Goal: Task Accomplishment & Management: Use online tool/utility

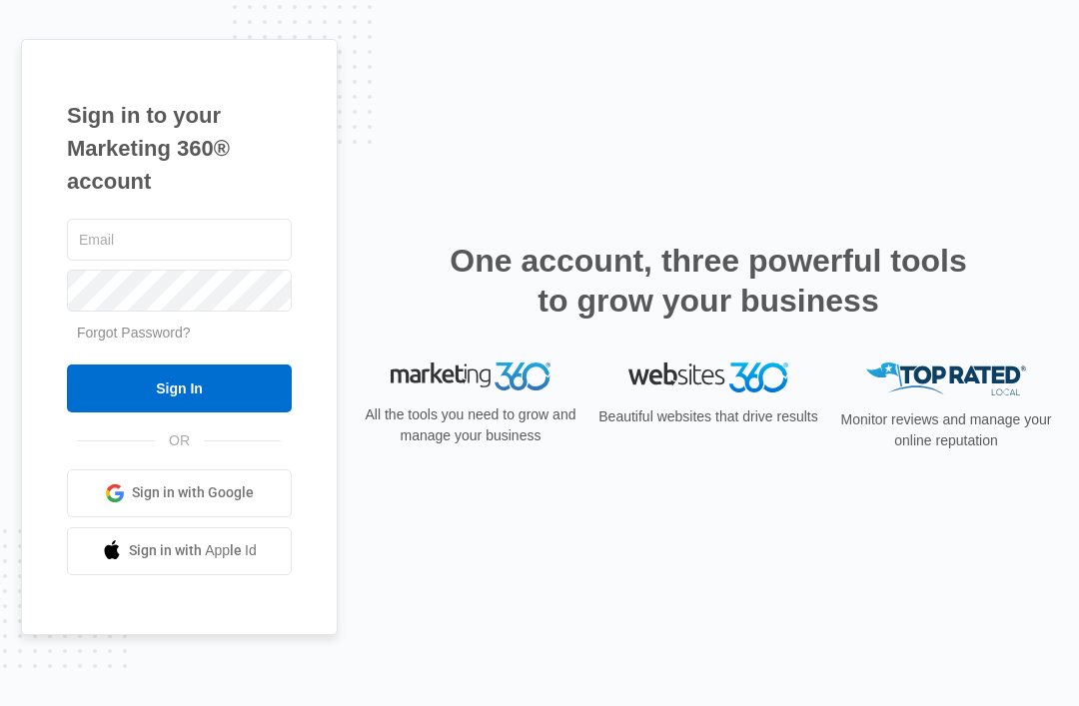
click at [119, 261] on input "text" at bounding box center [179, 240] width 225 height 42
type input "[EMAIL_ADDRESS][DOMAIN_NAME]"
click at [179, 413] on input "Sign In" at bounding box center [179, 389] width 225 height 48
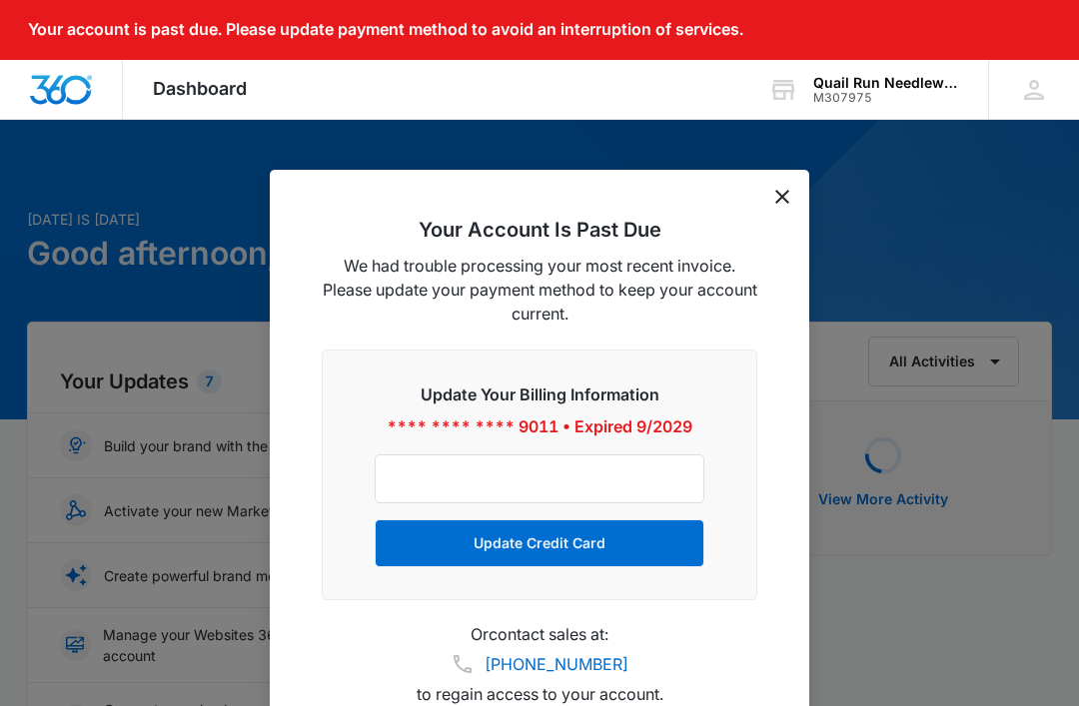
click at [788, 190] on icon "dismiss this dialog" at bounding box center [782, 197] width 14 height 14
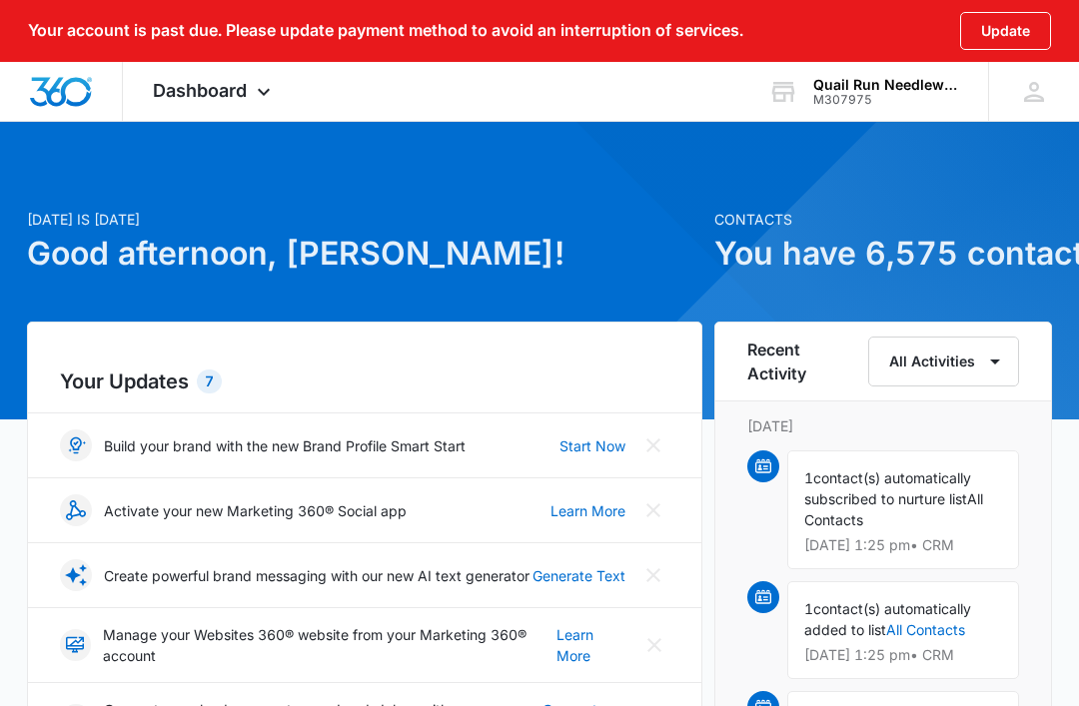
click at [248, 83] on div "Dashboard Apps Reputation Forms CRM Email Social Payments POS Content Ads Intel…" at bounding box center [214, 91] width 183 height 59
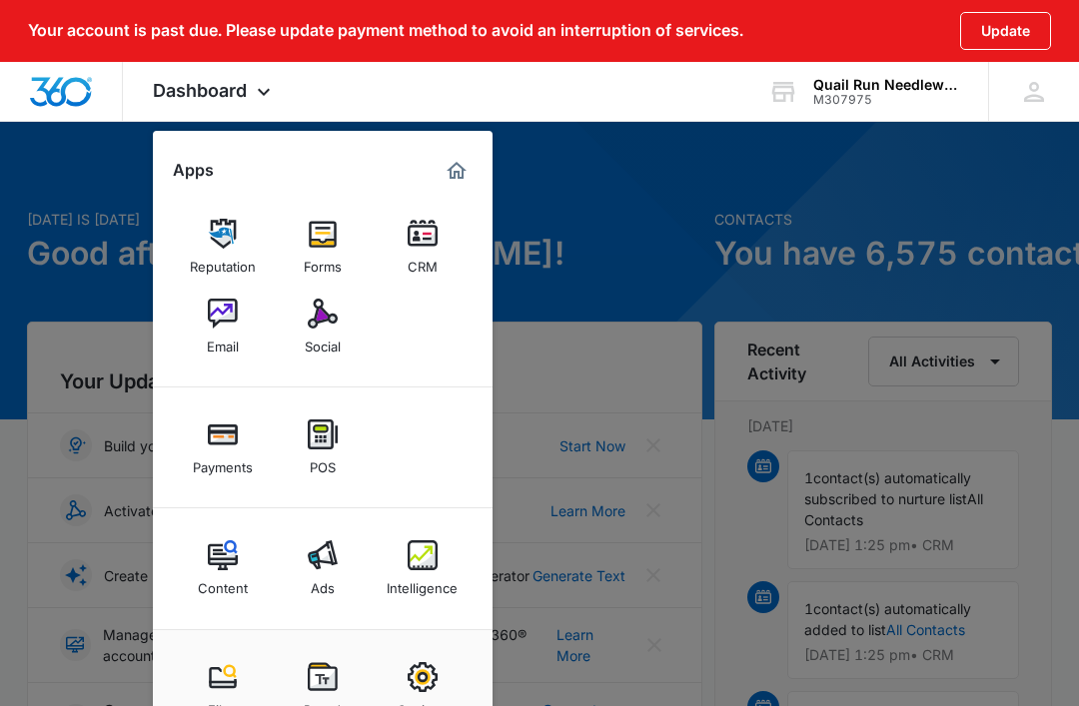
click at [325, 323] on img at bounding box center [323, 314] width 30 height 30
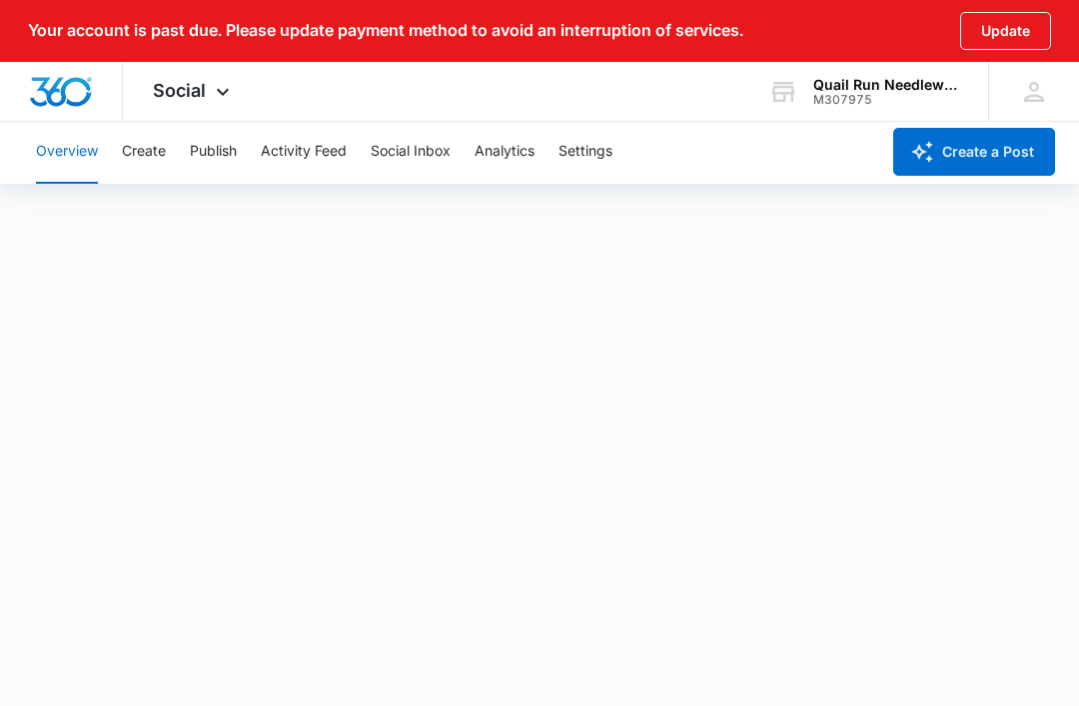
click at [958, 155] on button "Create a Post" at bounding box center [974, 152] width 162 height 48
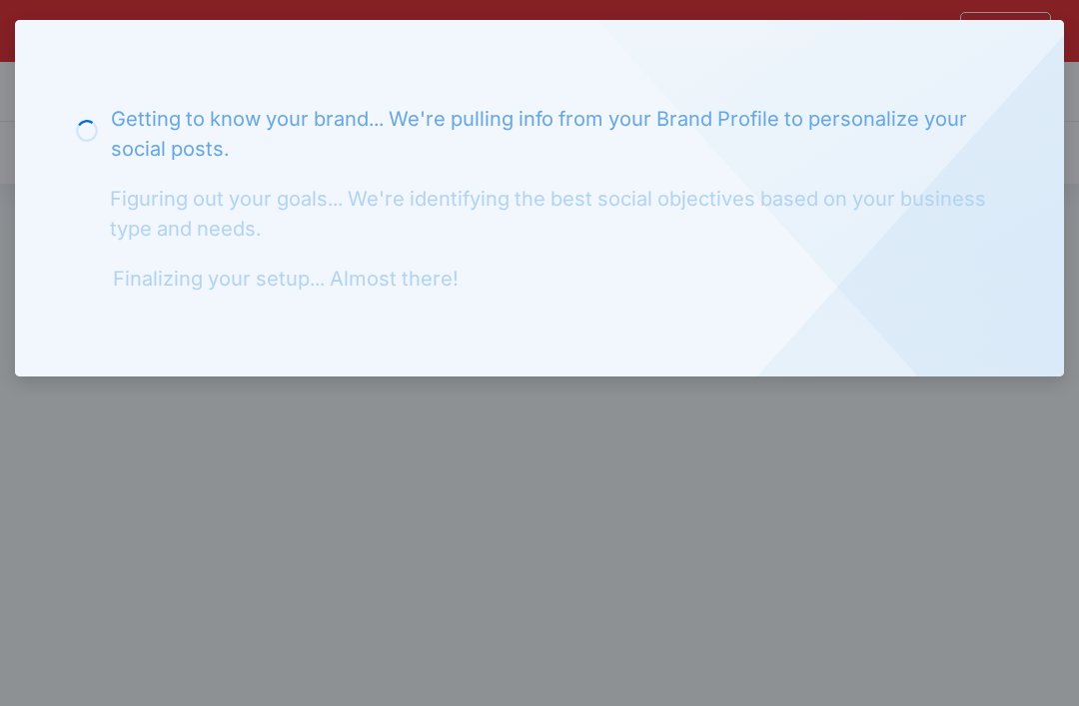
click at [524, 464] on div at bounding box center [539, 353] width 1079 height 706
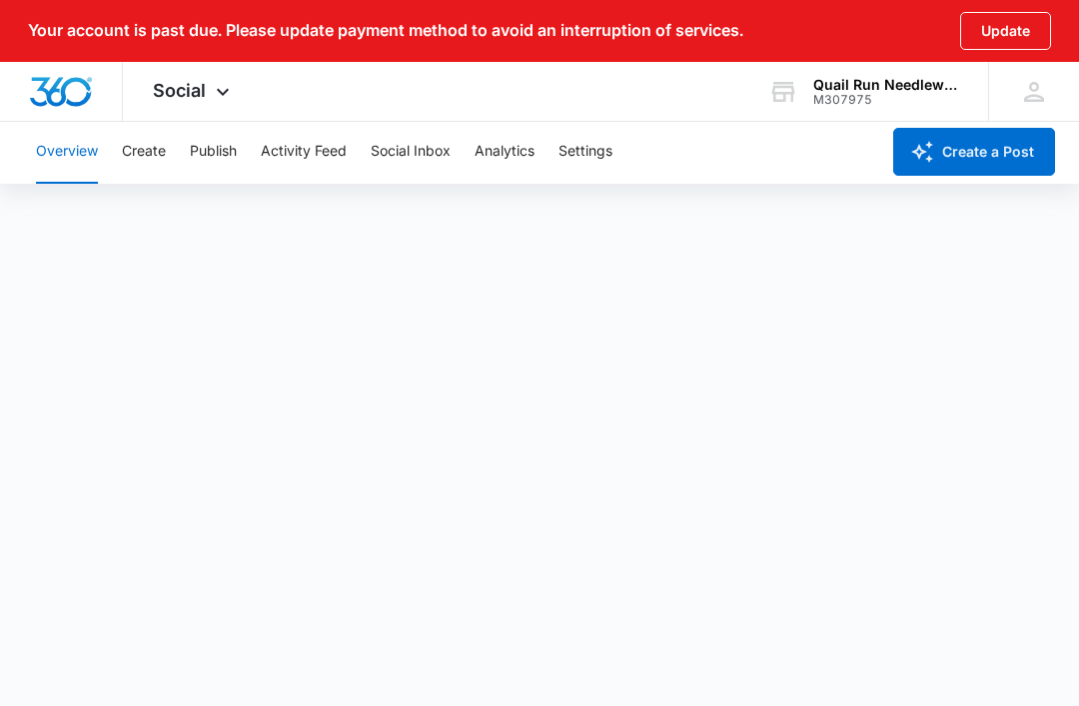
click at [163, 146] on button "Create" at bounding box center [144, 152] width 44 height 64
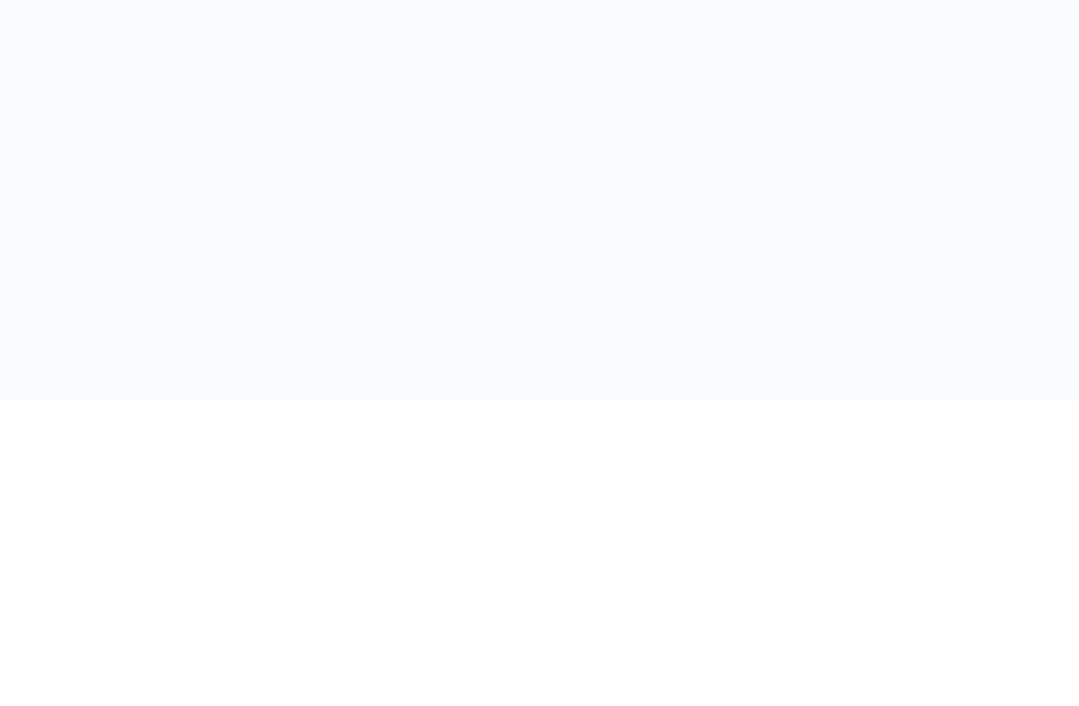
scroll to position [139, 0]
